Goal: Information Seeking & Learning: Compare options

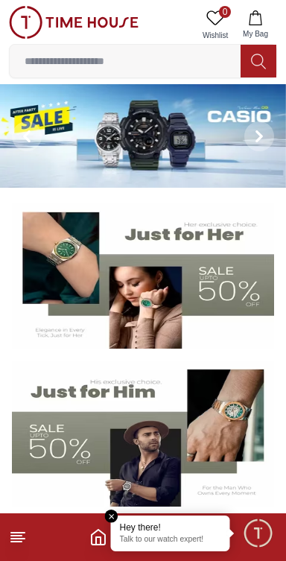
click at [202, 140] on img at bounding box center [143, 136] width 286 height 104
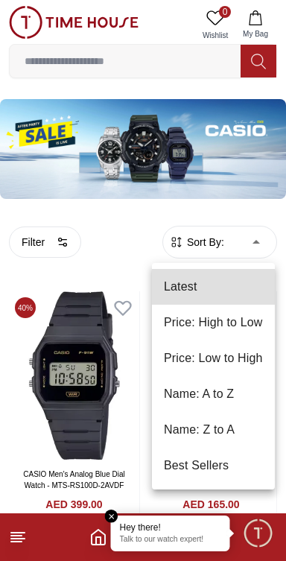
click at [258, 355] on li "Price: Low to High" at bounding box center [213, 358] width 123 height 36
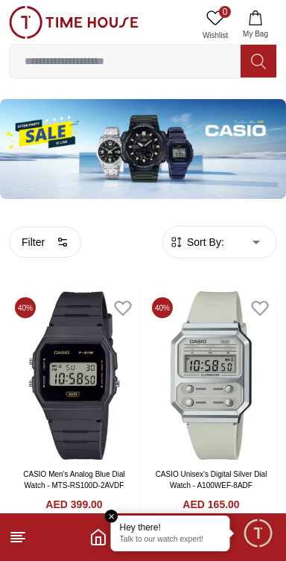
type input "*"
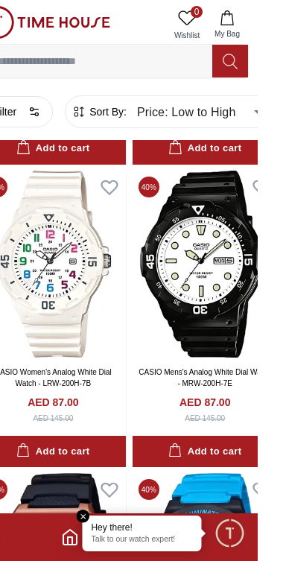
scroll to position [1665, 0]
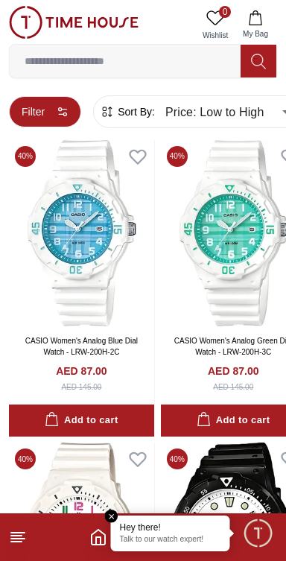
click at [53, 117] on button "Filter" at bounding box center [45, 111] width 72 height 31
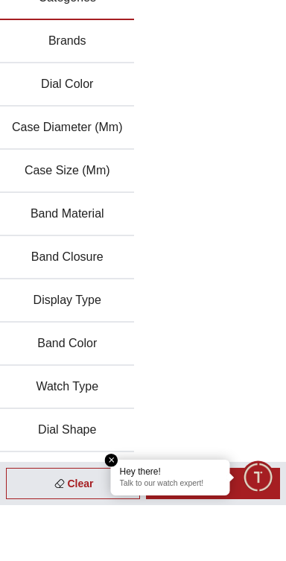
scroll to position [2808, 0]
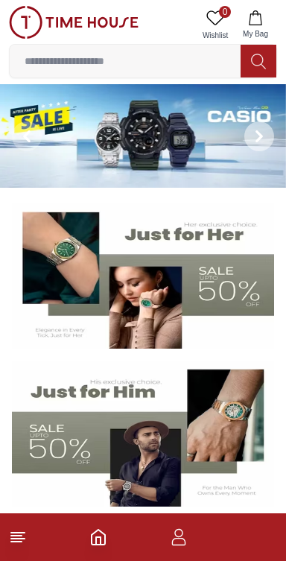
click at [263, 136] on icon at bounding box center [259, 136] width 12 height 12
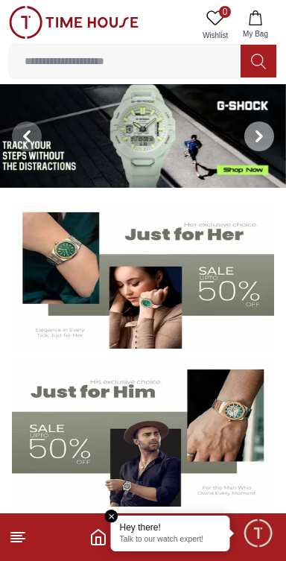
click at [264, 142] on span at bounding box center [259, 136] width 30 height 30
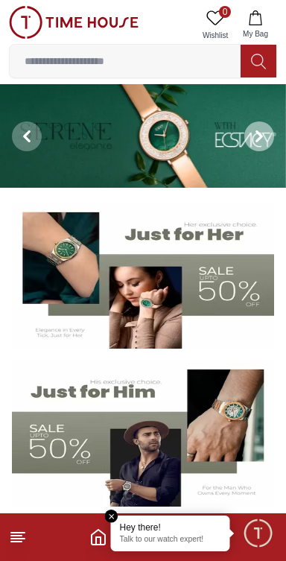
click at [264, 142] on span at bounding box center [259, 136] width 30 height 30
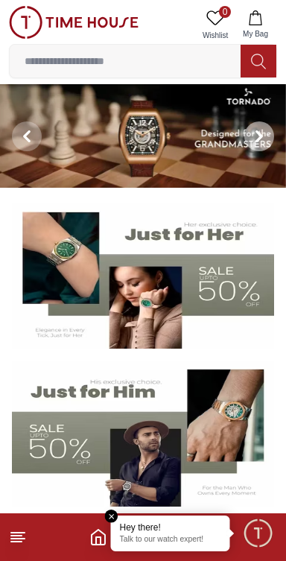
click at [180, 147] on img at bounding box center [143, 136] width 286 height 104
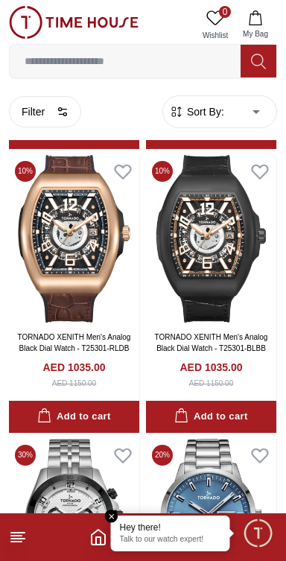
scroll to position [981, 0]
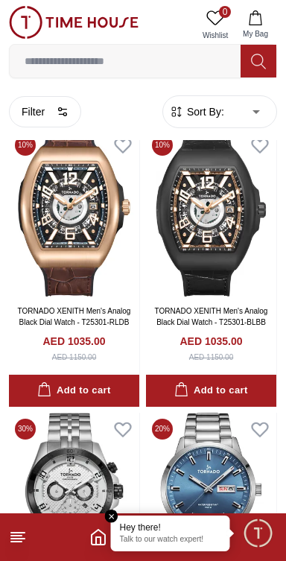
click at [212, 115] on span "Sort By:" at bounding box center [204, 111] width 40 height 15
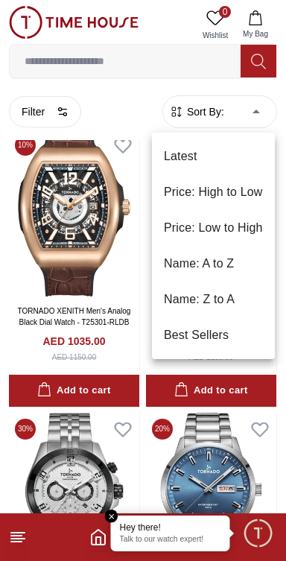
click at [256, 230] on li "Price: Low to High" at bounding box center [213, 228] width 123 height 36
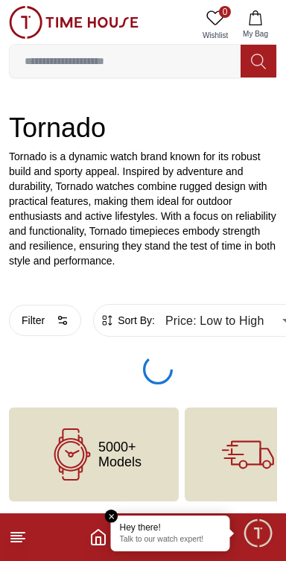
scroll to position [130, 0]
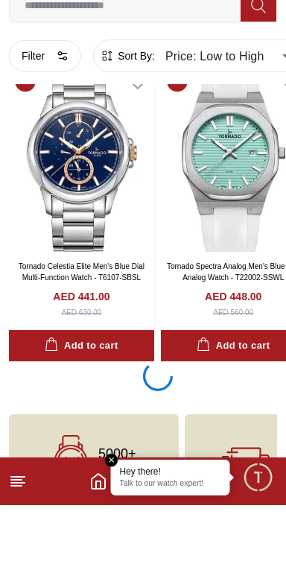
scroll to position [3163, 0]
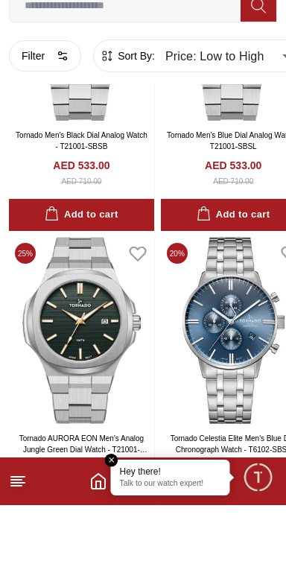
scroll to position [7233, 0]
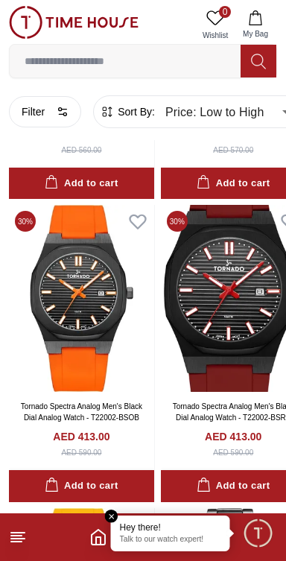
scroll to position [1037, 0]
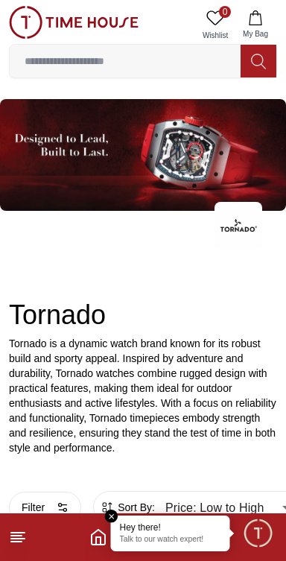
type input "******"
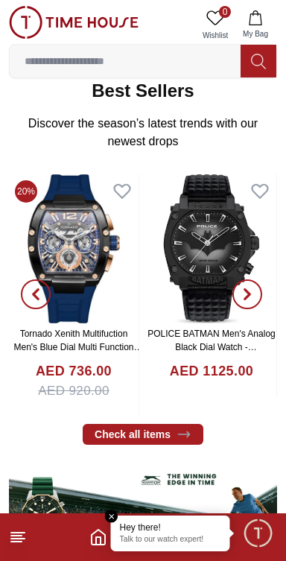
scroll to position [459, 0]
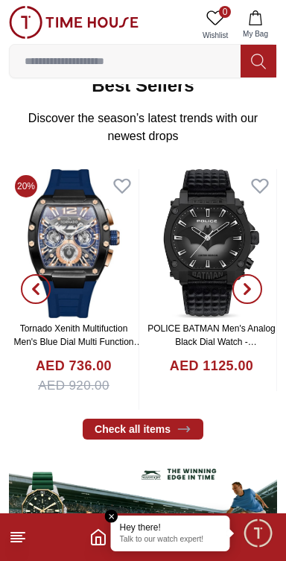
click at [92, 236] on img at bounding box center [74, 243] width 130 height 149
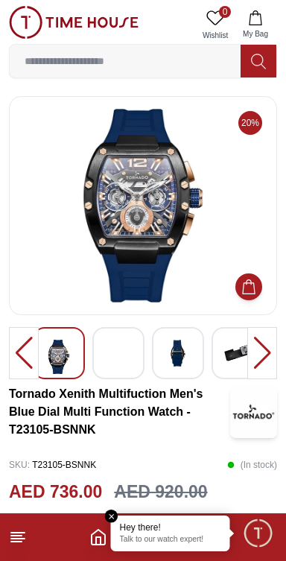
click at [133, 354] on div at bounding box center [118, 353] width 52 height 52
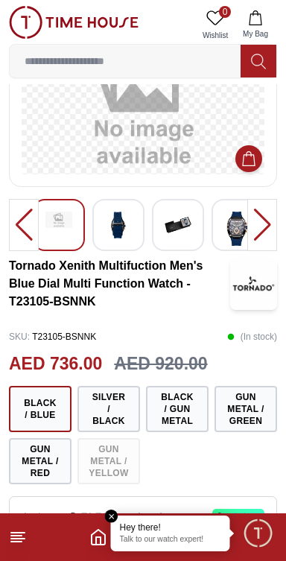
scroll to position [92, 0]
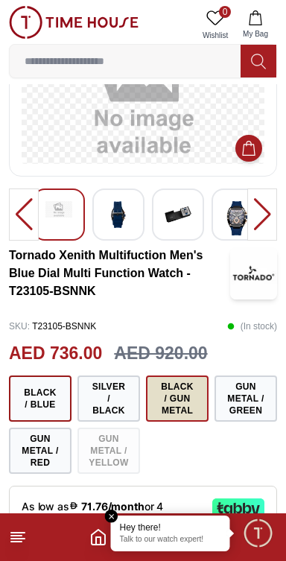
click at [179, 399] on button "Black / Gun Metal" at bounding box center [177, 398] width 63 height 46
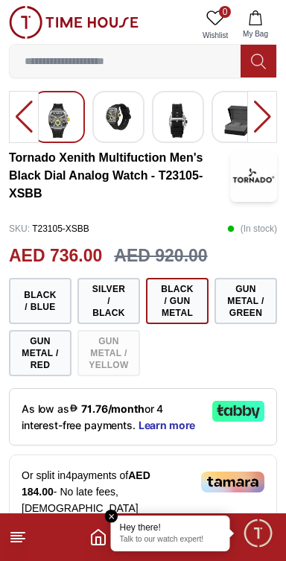
scroll to position [237, 0]
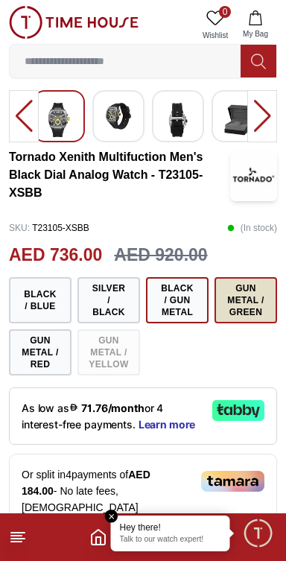
click at [258, 294] on button "Gun Metal / Green" at bounding box center [245, 300] width 63 height 46
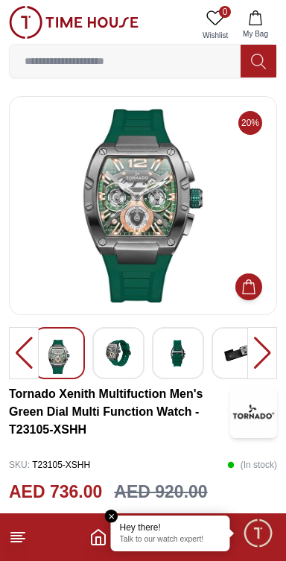
scroll to position [237, 0]
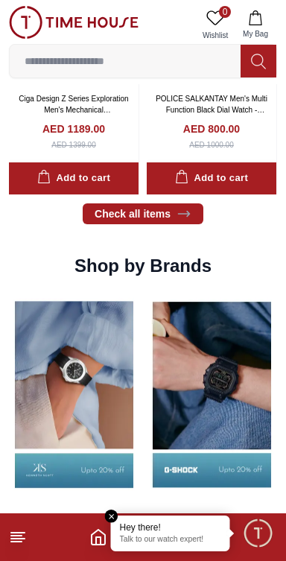
scroll to position [1172, 0]
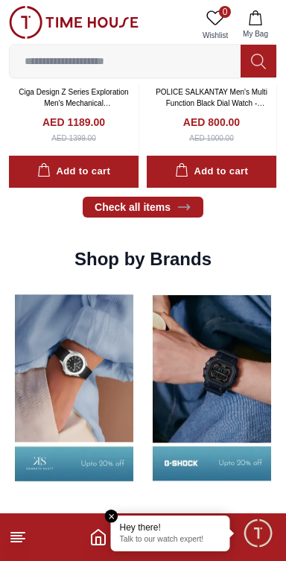
click at [230, 403] on img at bounding box center [212, 388] width 130 height 204
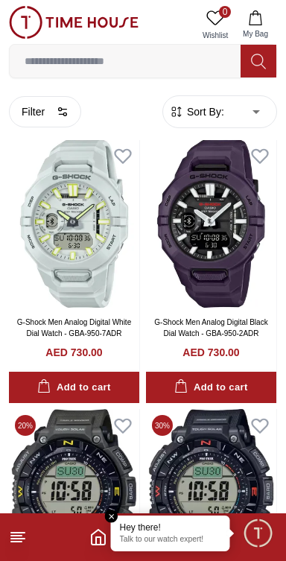
scroll to position [436, 0]
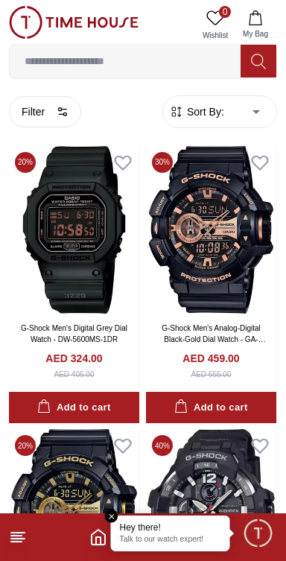
scroll to position [2965, 0]
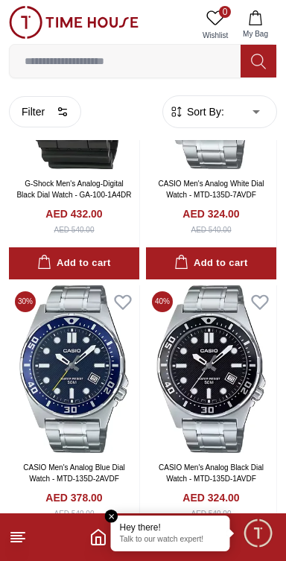
scroll to position [2967, 0]
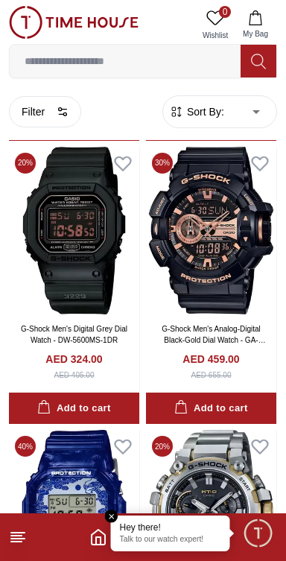
click at [57, 9] on img at bounding box center [74, 22] width 130 height 33
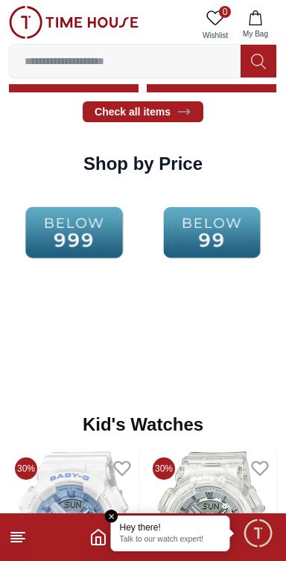
scroll to position [1916, 0]
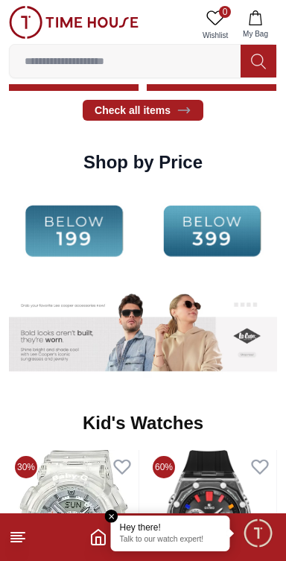
click at [206, 227] on img at bounding box center [212, 231] width 130 height 84
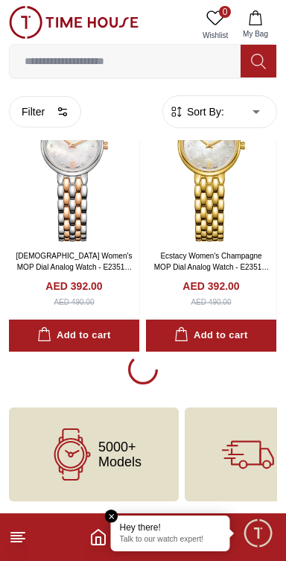
scroll to position [4770, 0]
